Goal: Find specific page/section: Find specific page/section

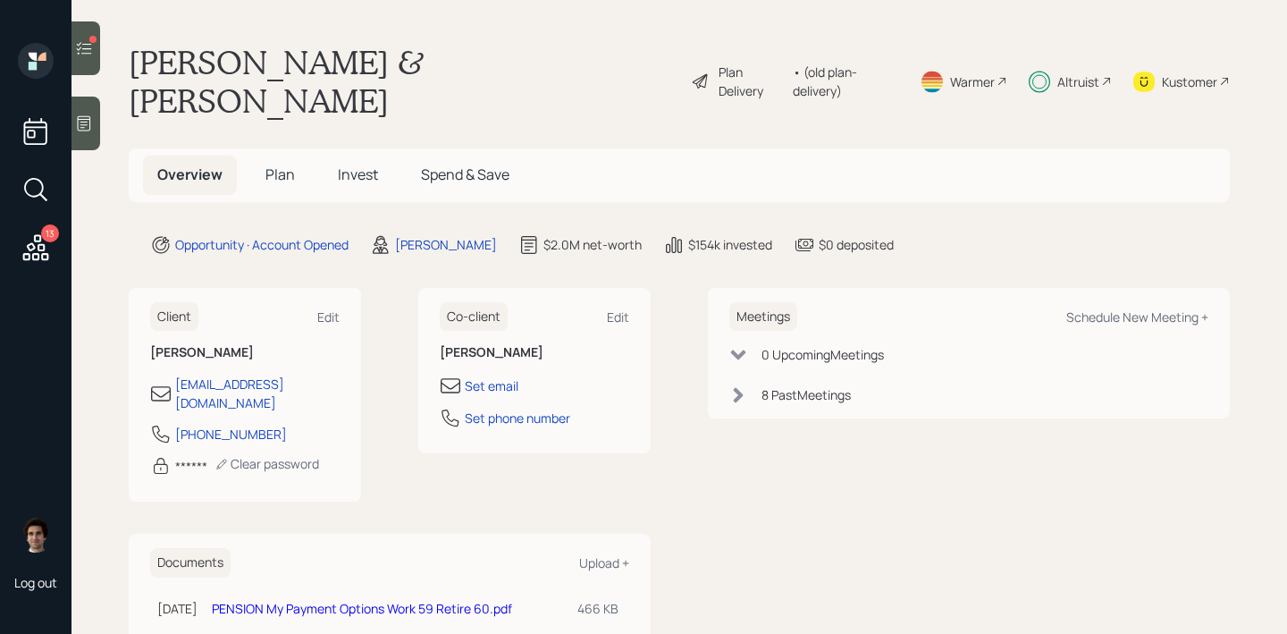
click at [376, 600] on link "PENSION My Payment Options Work 59 Retire 60.pdf" at bounding box center [362, 608] width 300 height 17
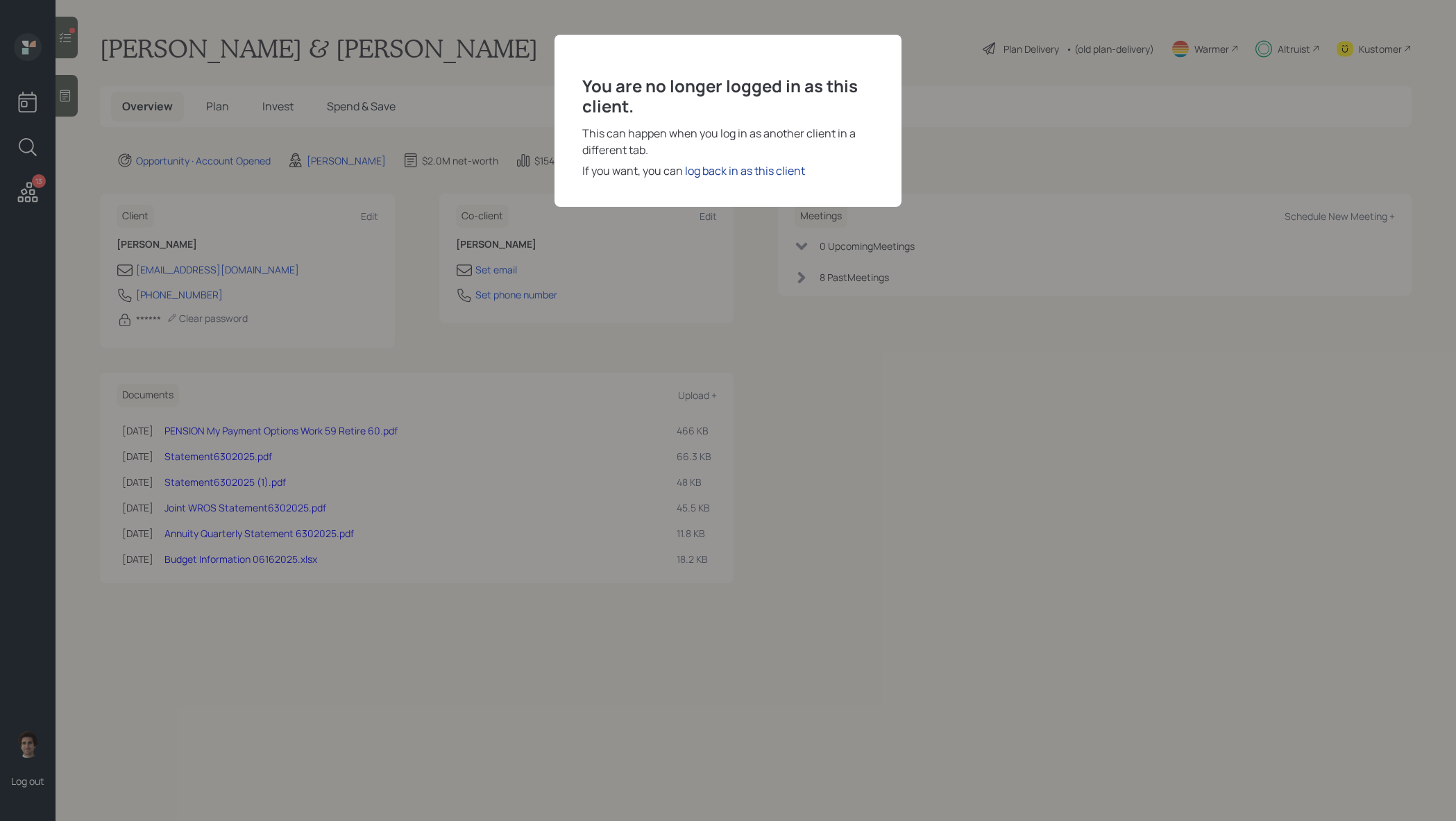
click at [714, 168] on div "log back in as this client" at bounding box center [745, 170] width 120 height 16
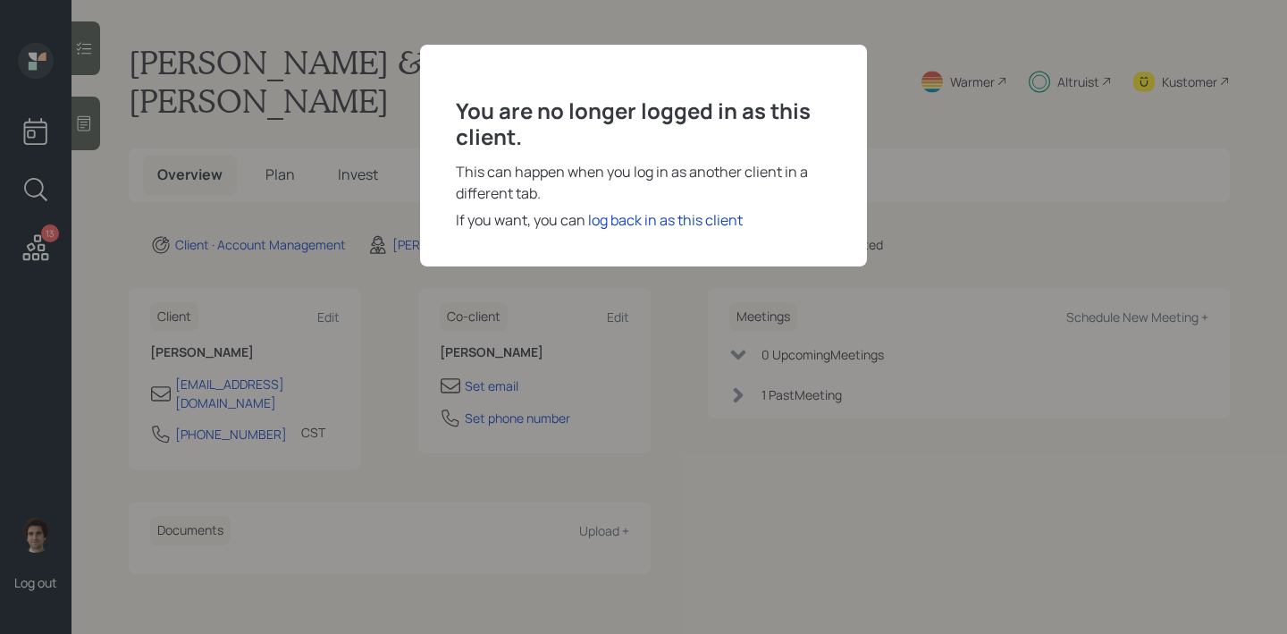
click at [673, 333] on div "You are no longer logged in as this client. This can happen when you log in as …" at bounding box center [643, 317] width 1287 height 634
click at [675, 214] on div "log back in as this client" at bounding box center [665, 219] width 155 height 21
